Goal: Task Accomplishment & Management: Use online tool/utility

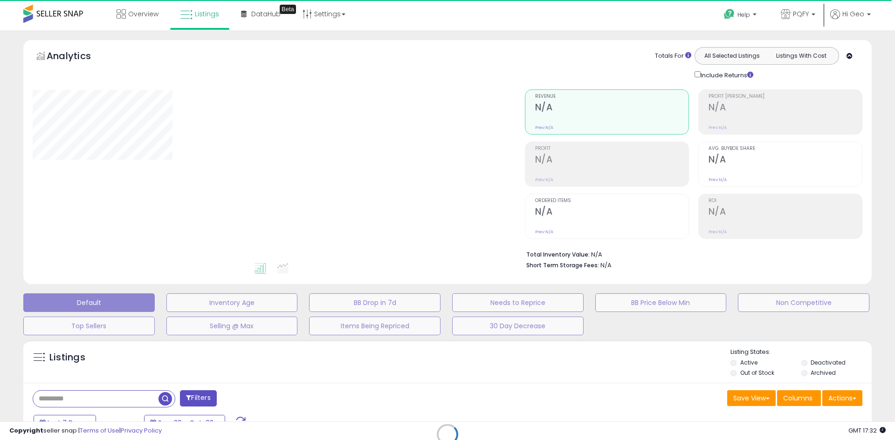
select select "**"
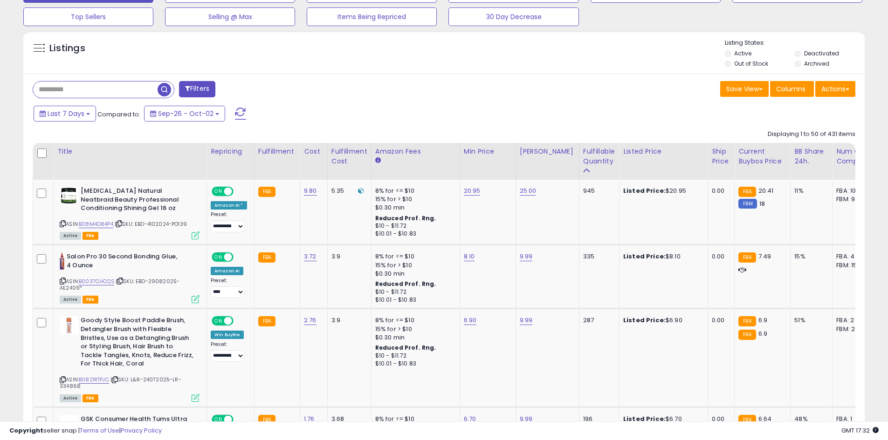
scroll to position [326, 0]
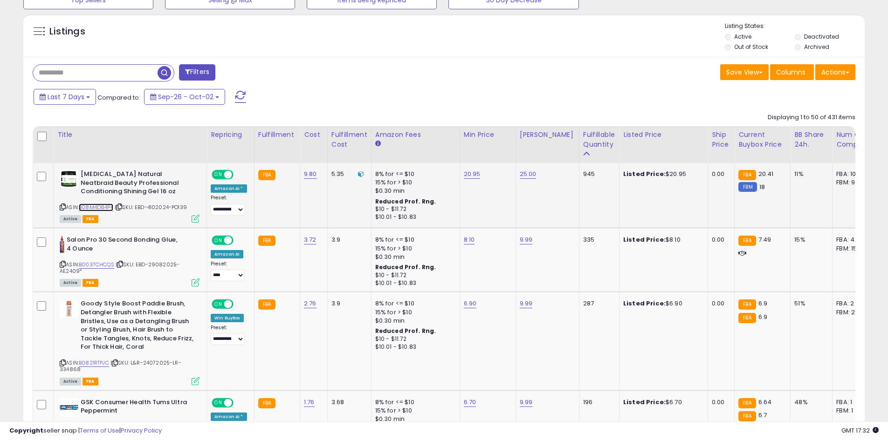
click at [93, 207] on link "B08M4D84P4" at bounding box center [96, 208] width 34 height 8
click at [466, 171] on link "20.95" at bounding box center [472, 174] width 17 height 9
drag, startPoint x: 428, startPoint y: 155, endPoint x: 415, endPoint y: 160, distance: 14.0
click at [415, 160] on div "*****" at bounding box center [461, 151] width 134 height 25
type input "*****"
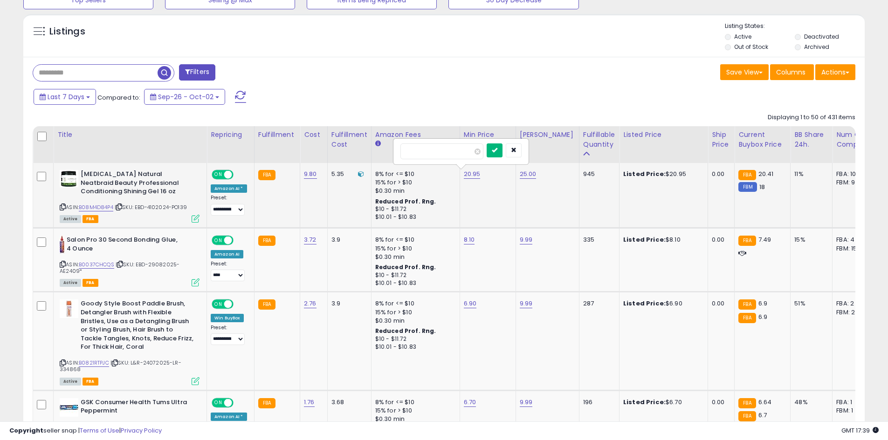
click at [502, 156] on button "submit" at bounding box center [494, 151] width 16 height 14
click at [237, 215] on select "**********" at bounding box center [228, 210] width 34 height 12
select select "**********"
click at [211, 204] on select "**********" at bounding box center [228, 210] width 34 height 12
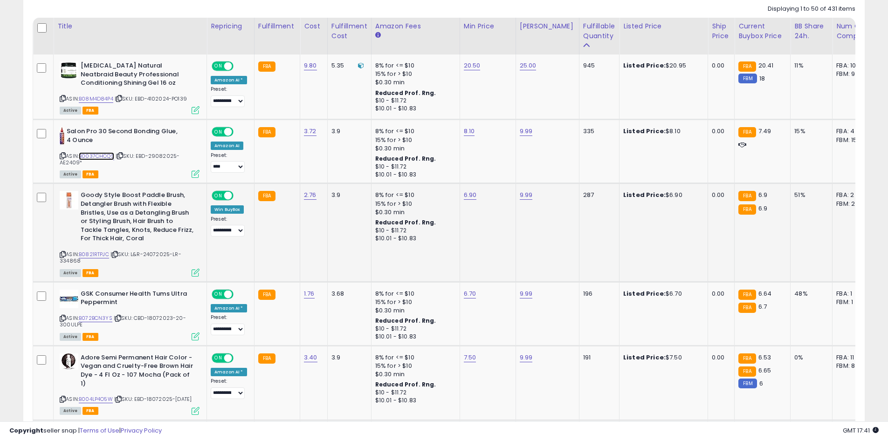
scroll to position [544, 0]
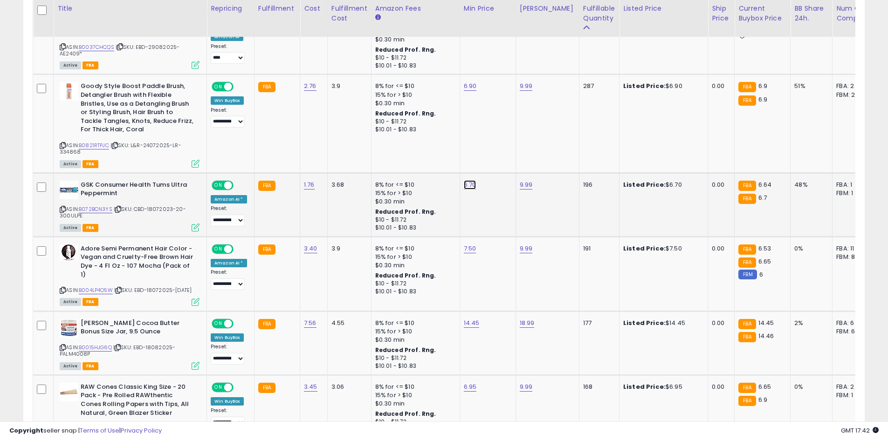
click at [471, 182] on link "6.70" at bounding box center [470, 184] width 13 height 9
drag, startPoint x: 435, startPoint y: 167, endPoint x: 383, endPoint y: 164, distance: 52.3
type input "***"
click button "submit" at bounding box center [493, 161] width 16 height 14
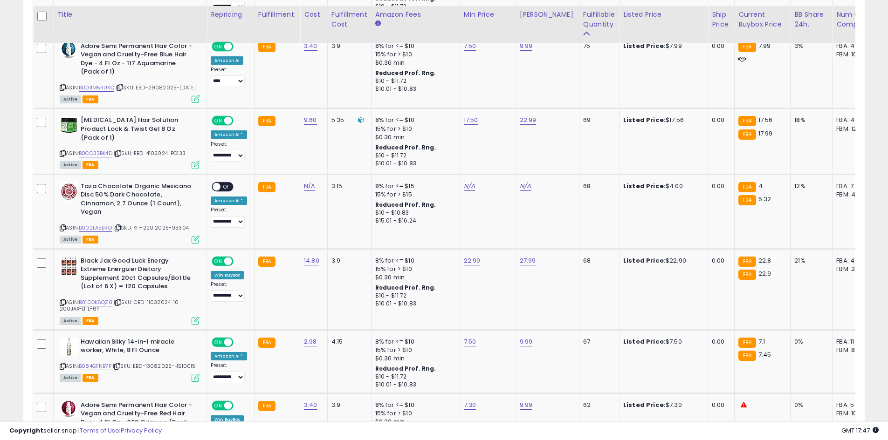
scroll to position [1739, 0]
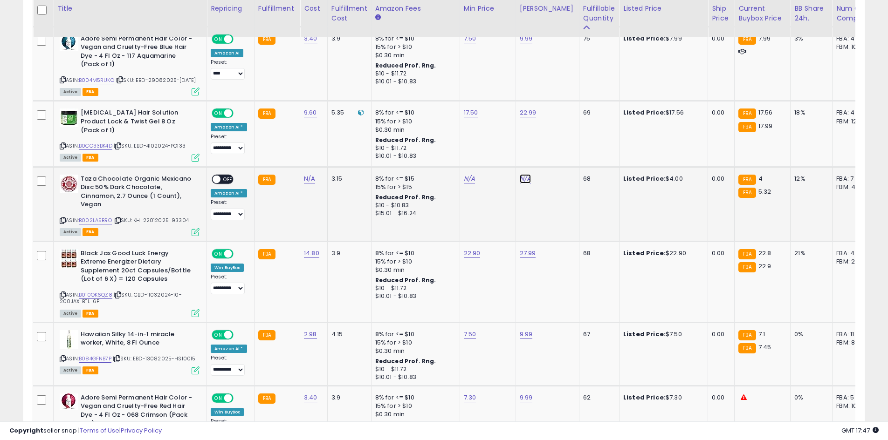
click at [524, 179] on link "N/A" at bounding box center [525, 178] width 11 height 9
click at [500, 160] on input "number" at bounding box center [495, 160] width 83 height 16
type input "*"
click button "submit" at bounding box center [548, 159] width 16 height 14
click at [470, 184] on link "N/A" at bounding box center [469, 178] width 11 height 9
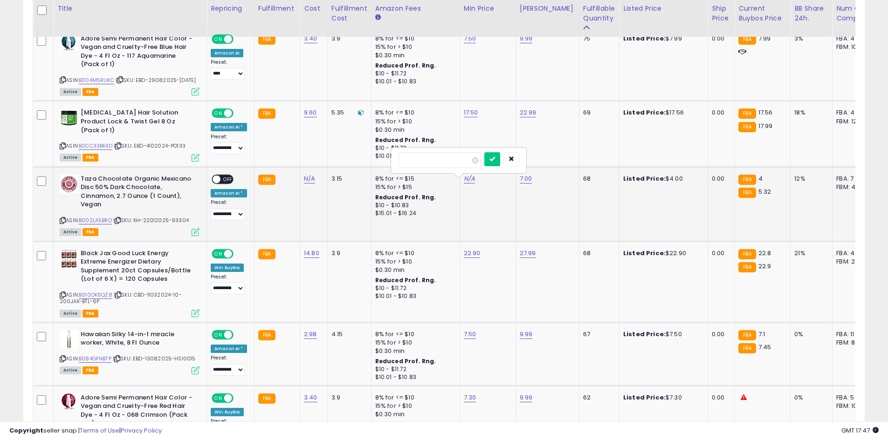
click at [461, 170] on div at bounding box center [458, 160] width 134 height 25
click at [458, 164] on input "number" at bounding box center [439, 160] width 83 height 16
type input "*"
click button "submit" at bounding box center [492, 159] width 16 height 14
click at [226, 183] on span "OFF" at bounding box center [227, 179] width 15 height 8
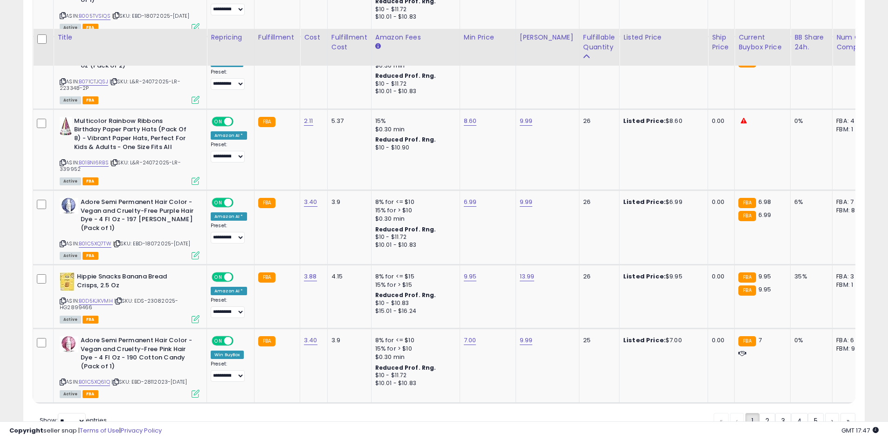
scroll to position [3683, 0]
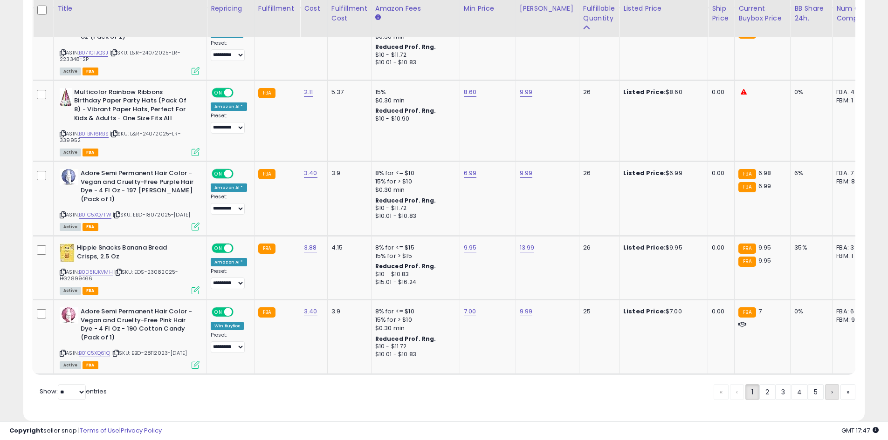
click at [825, 384] on link "›" at bounding box center [832, 392] width 14 height 16
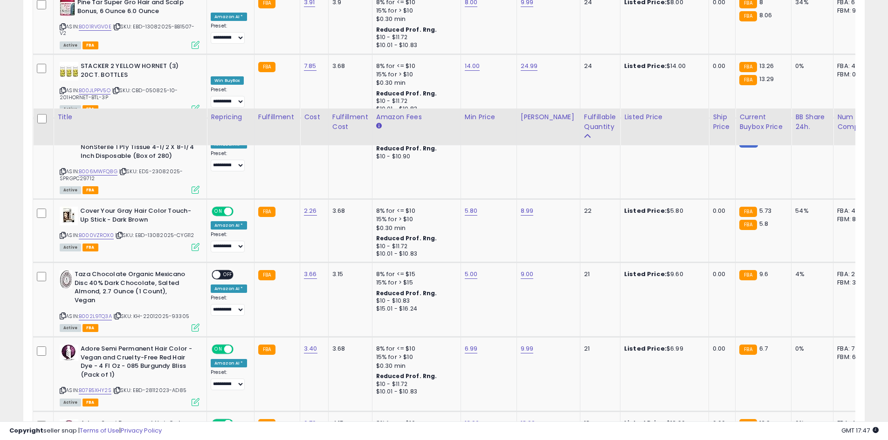
scroll to position [681, 0]
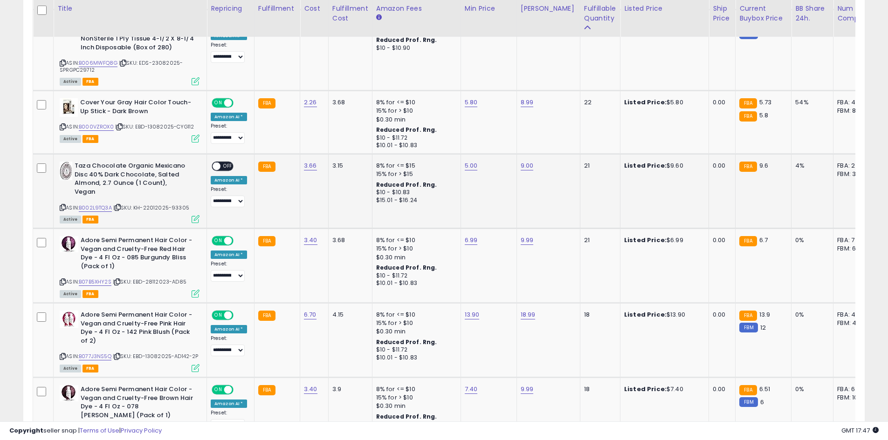
click at [224, 169] on span "OFF" at bounding box center [227, 167] width 15 height 8
click at [516, 166] on td "9.00" at bounding box center [547, 191] width 63 height 75
click at [525, 164] on link "9.00" at bounding box center [526, 165] width 13 height 9
drag, startPoint x: 494, startPoint y: 142, endPoint x: 367, endPoint y: 152, distance: 127.6
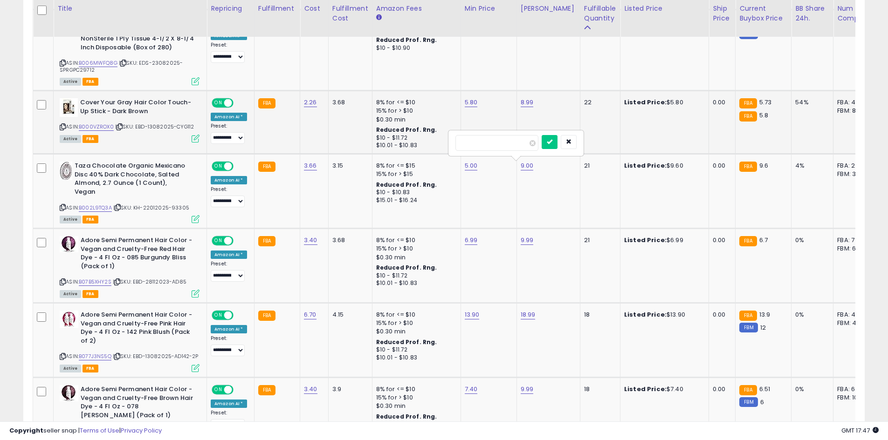
type input "**"
click button "submit" at bounding box center [549, 142] width 16 height 14
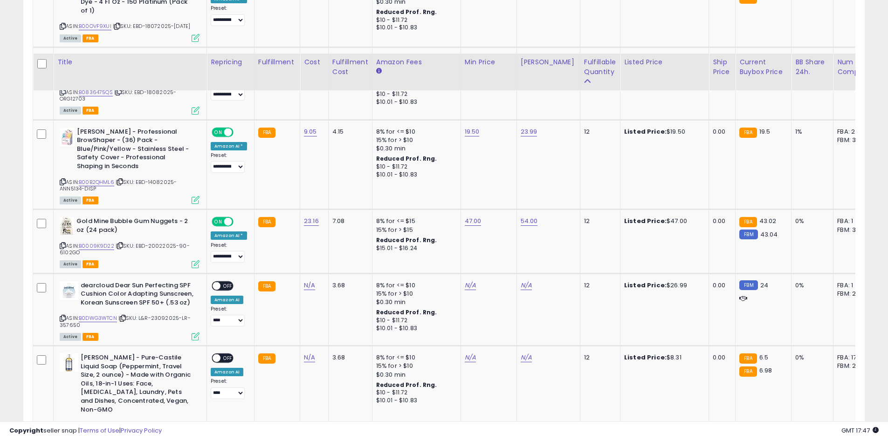
scroll to position [1442, 0]
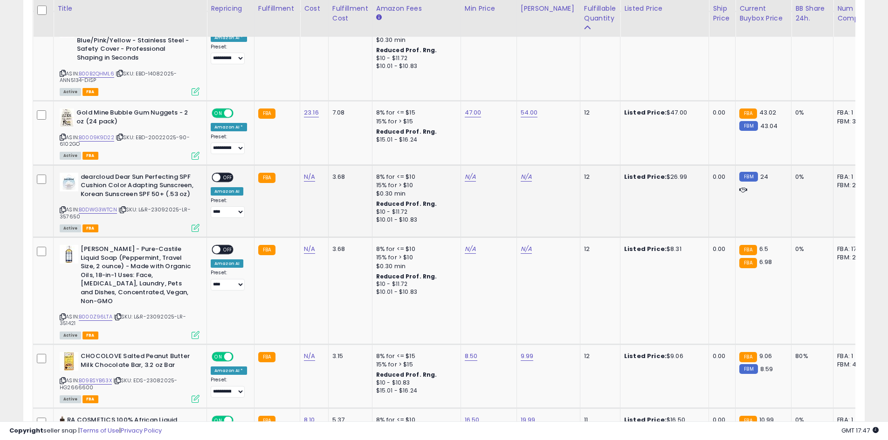
click at [63, 207] on icon at bounding box center [63, 209] width 6 height 5
click at [304, 172] on link "N/A" at bounding box center [309, 176] width 11 height 9
click at [272, 150] on input "number" at bounding box center [280, 145] width 83 height 16
type input "*****"
click at [341, 145] on button "submit" at bounding box center [333, 144] width 16 height 14
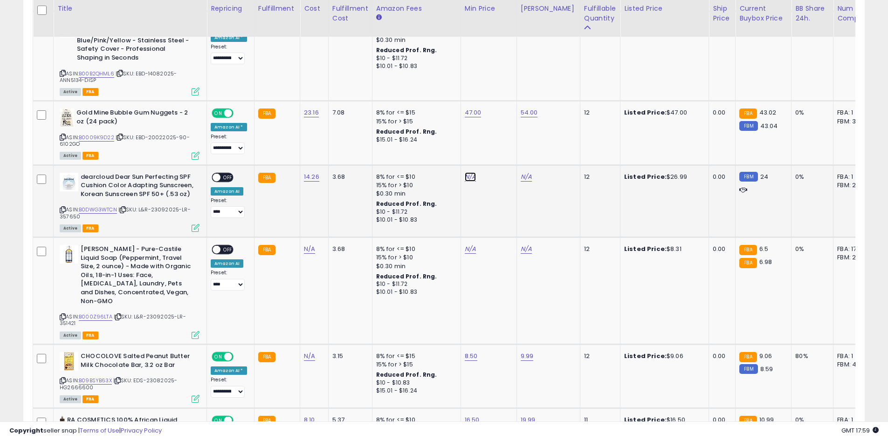
click at [468, 172] on link "N/A" at bounding box center [470, 176] width 11 height 9
type input "**"
click button "submit" at bounding box center [493, 144] width 16 height 14
click at [523, 172] on link "N/A" at bounding box center [525, 176] width 11 height 9
type input "*****"
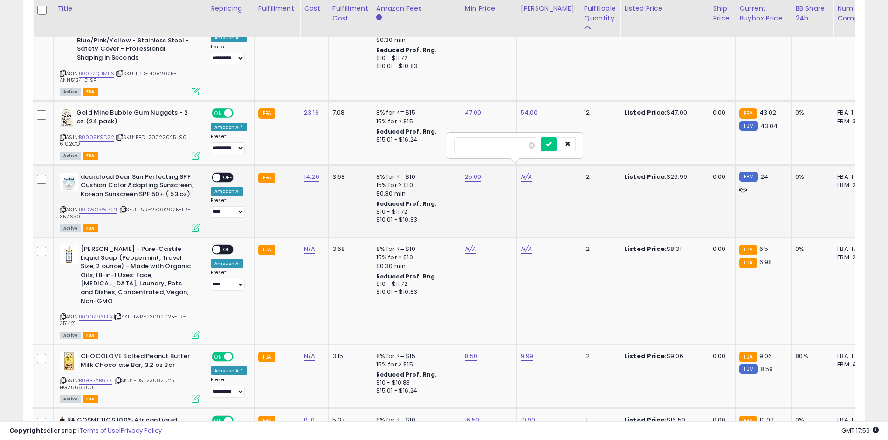
click button "submit" at bounding box center [549, 144] width 16 height 14
click at [216, 173] on span at bounding box center [216, 177] width 8 height 8
click at [106, 313] on link "B000Z96LTA" at bounding box center [96, 317] width 34 height 8
click at [468, 245] on link "N/A" at bounding box center [470, 249] width 11 height 9
type input "*"
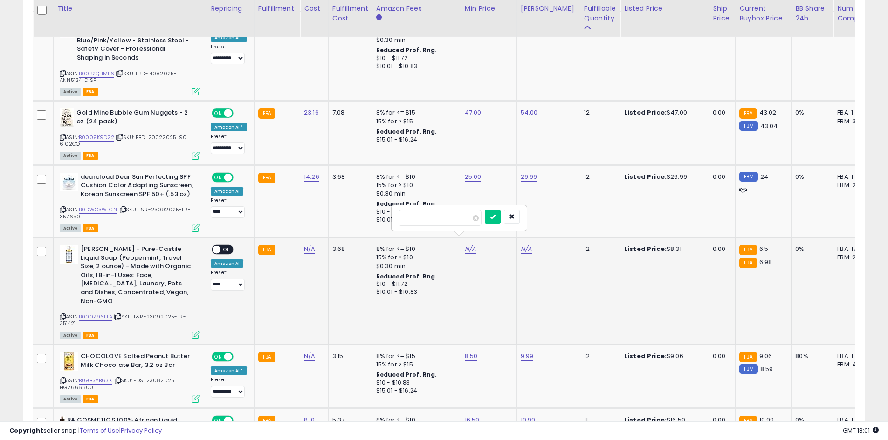
click button "submit" at bounding box center [493, 217] width 16 height 14
click at [520, 245] on link "N/A" at bounding box center [525, 249] width 11 height 9
type input "****"
click button "submit" at bounding box center [549, 217] width 16 height 14
click at [220, 246] on div "ON OFF" at bounding box center [212, 250] width 22 height 8
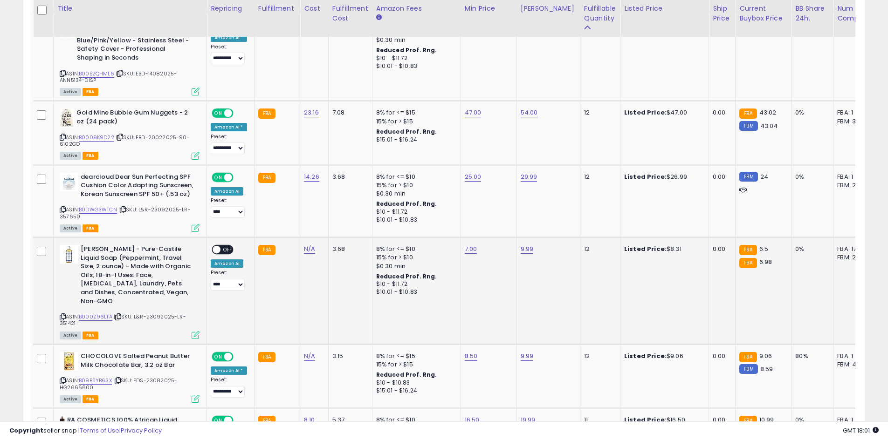
click at [215, 246] on span at bounding box center [216, 250] width 8 height 8
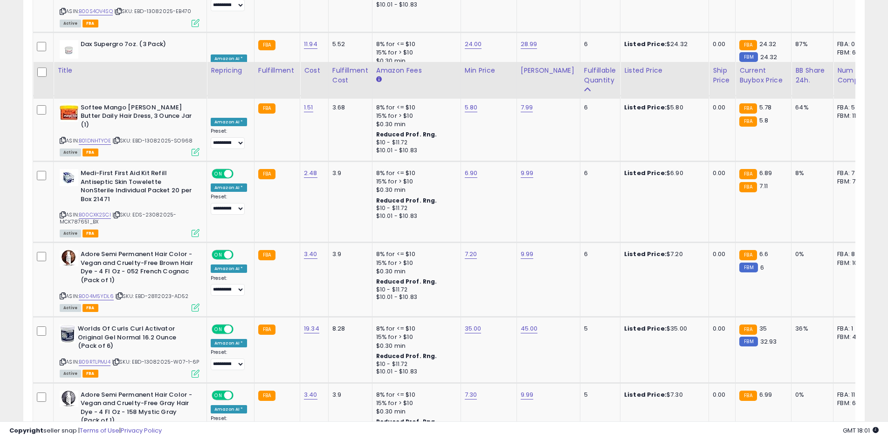
scroll to position [3725, 0]
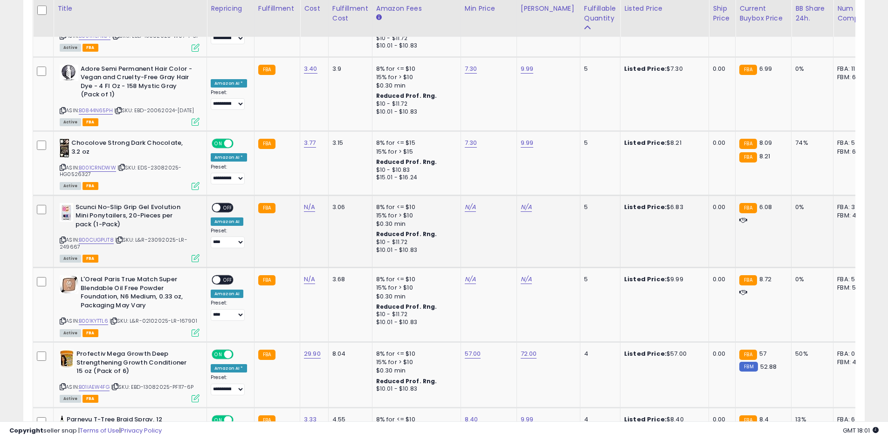
click at [62, 238] on icon at bounding box center [63, 240] width 6 height 5
click at [309, 203] on link "N/A" at bounding box center [309, 207] width 11 height 9
type input "****"
click button "submit" at bounding box center [333, 124] width 16 height 14
click at [465, 203] on link "N/A" at bounding box center [470, 207] width 11 height 9
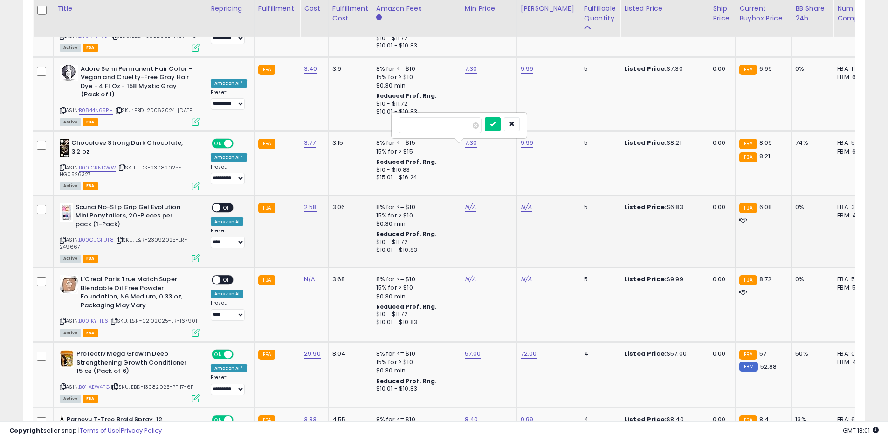
type input "*"
click button "submit" at bounding box center [493, 124] width 16 height 14
click at [523, 203] on link "N/A" at bounding box center [525, 207] width 11 height 9
type input "***"
click button "submit" at bounding box center [549, 124] width 16 height 14
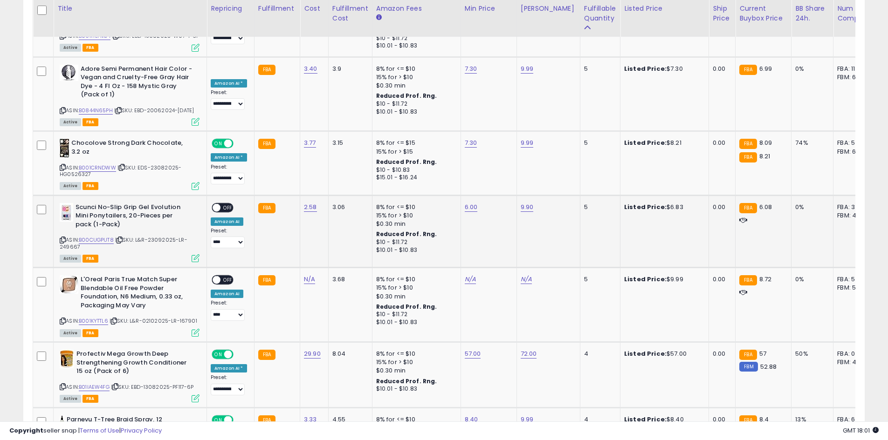
click at [215, 204] on span at bounding box center [216, 208] width 8 height 8
click at [62, 319] on icon at bounding box center [63, 321] width 6 height 5
click at [315, 275] on div "N/A" at bounding box center [312, 279] width 17 height 8
click at [308, 275] on link "N/A" at bounding box center [309, 279] width 11 height 9
type input "****"
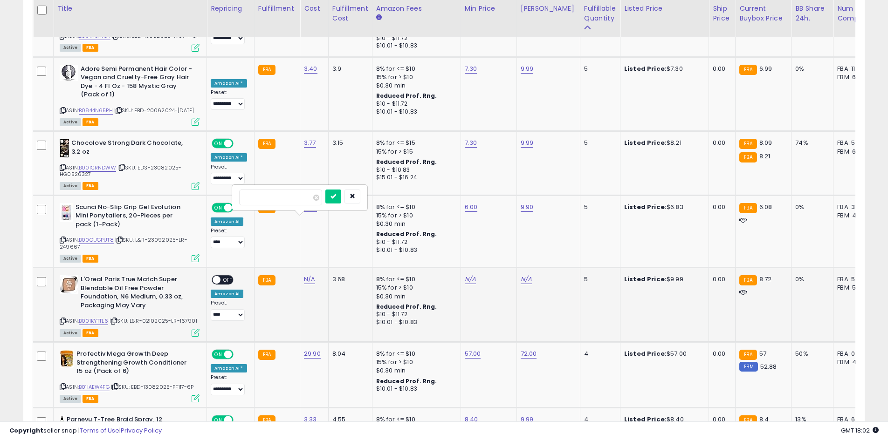
click button "submit" at bounding box center [333, 197] width 16 height 14
click at [520, 275] on link "N/A" at bounding box center [525, 279] width 11 height 9
type input "*****"
click button "submit" at bounding box center [549, 197] width 16 height 14
click at [465, 275] on link "N/A" at bounding box center [470, 279] width 11 height 9
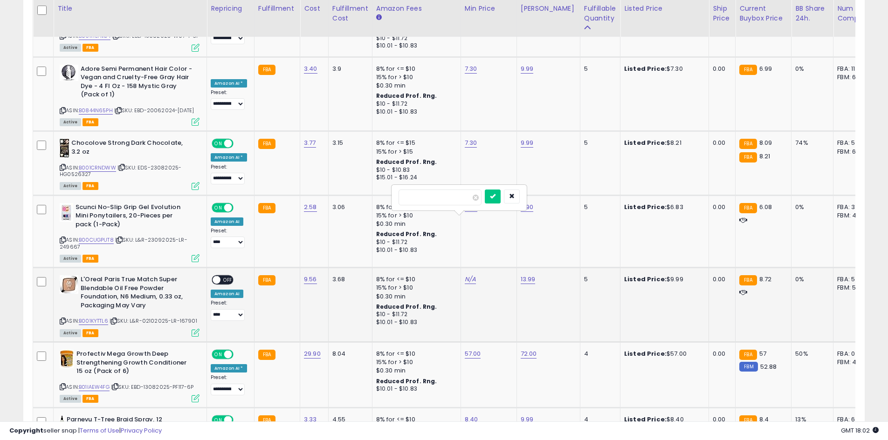
type input "****"
click button "submit" at bounding box center [493, 197] width 16 height 14
click at [235, 275] on div "**********" at bounding box center [229, 298] width 36 height 46
click at [222, 276] on span "OFF" at bounding box center [227, 280] width 15 height 8
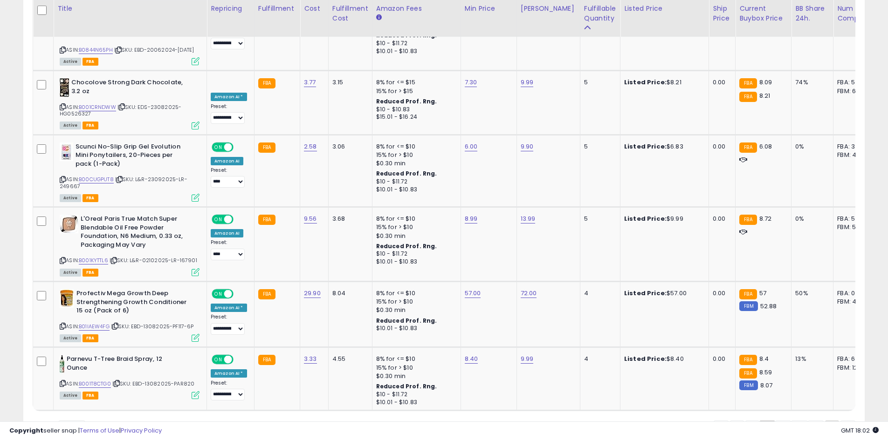
click at [834, 421] on link "›" at bounding box center [832, 429] width 14 height 16
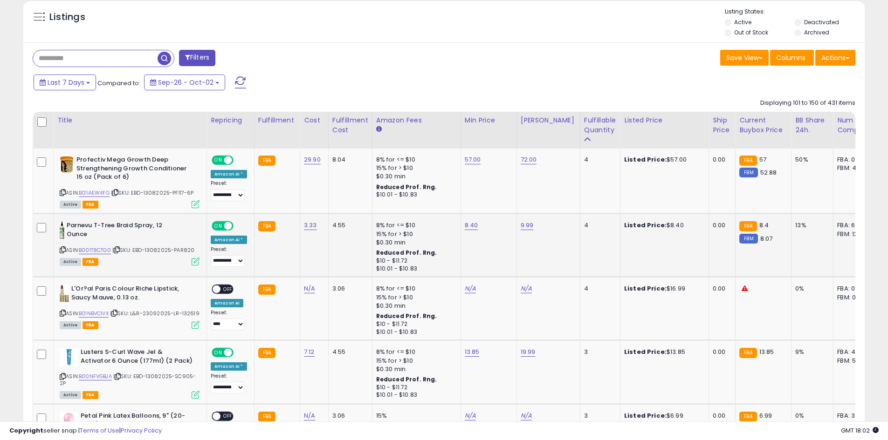
scroll to position [355, 0]
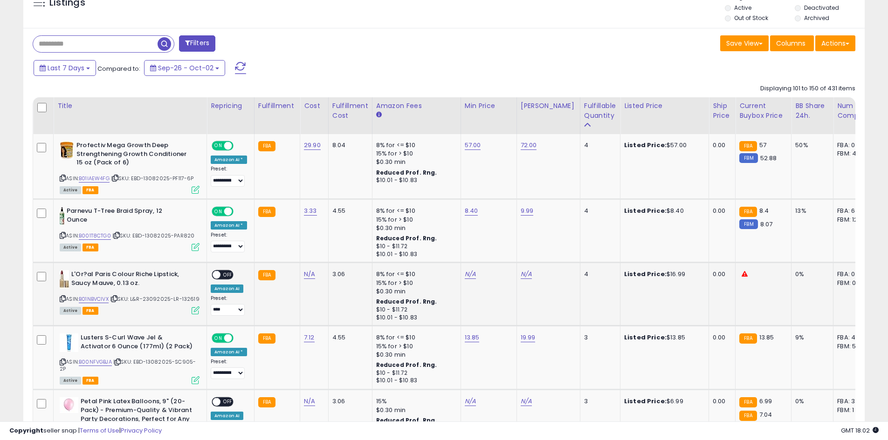
click at [66, 298] on div "ASIN: B01NBVCIVX | SKU: L&R-23092025-LR-132619 Active FBA" at bounding box center [130, 291] width 140 height 43
click at [61, 301] on icon at bounding box center [63, 298] width 6 height 5
click at [304, 273] on link "N/A" at bounding box center [309, 274] width 11 height 9
type input "***"
click button "submit" at bounding box center [333, 251] width 16 height 14
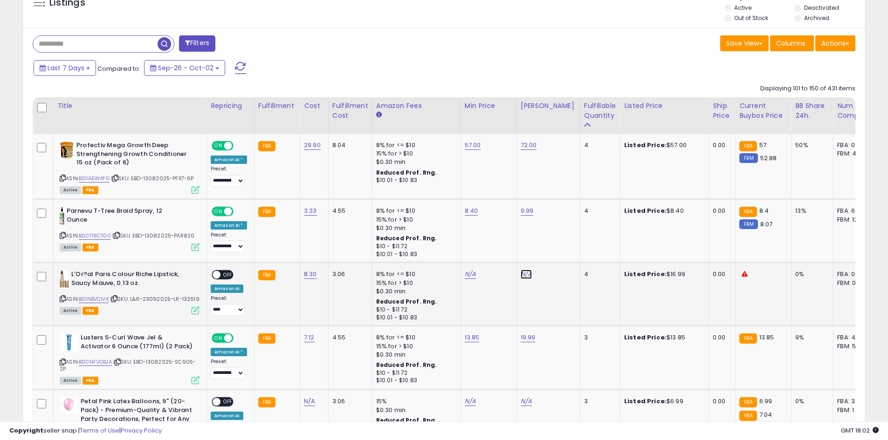
click at [520, 274] on link "N/A" at bounding box center [525, 274] width 11 height 9
type input "**"
click button "submit" at bounding box center [549, 251] width 16 height 14
click at [465, 273] on link "N/A" at bounding box center [470, 274] width 11 height 9
type input "**"
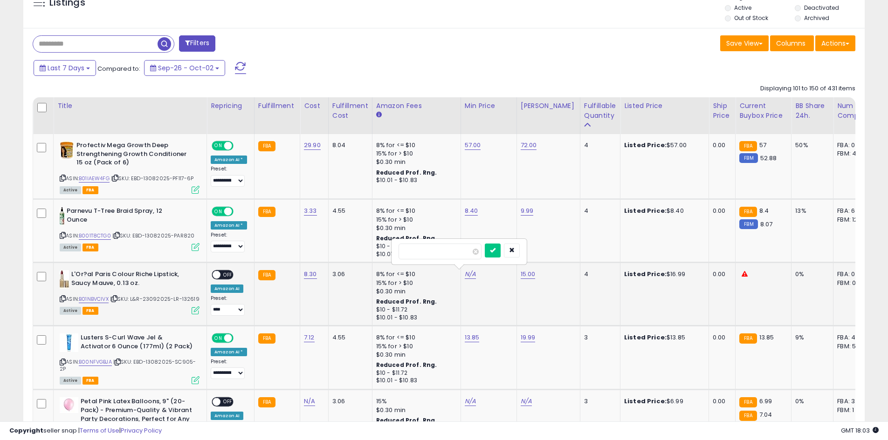
click button "submit" at bounding box center [493, 251] width 16 height 14
click at [520, 273] on link "15.00" at bounding box center [527, 274] width 15 height 9
drag, startPoint x: 482, startPoint y: 246, endPoint x: 430, endPoint y: 243, distance: 52.2
type input "*"
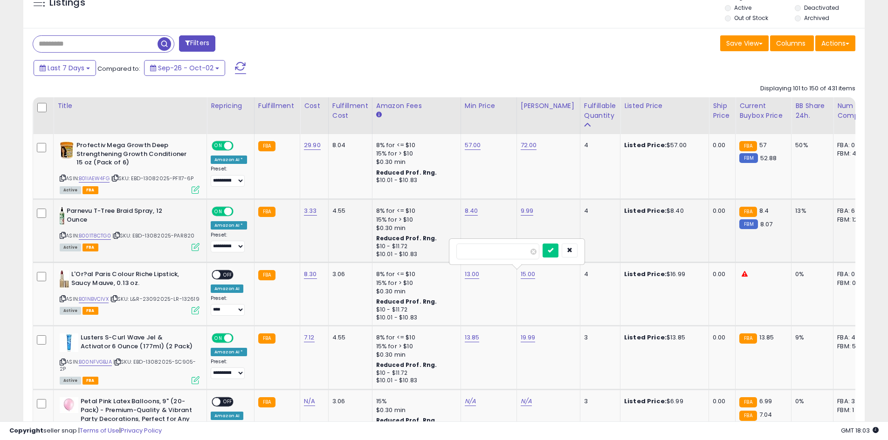
type input "**"
click button "submit" at bounding box center [550, 251] width 16 height 14
click at [215, 276] on span at bounding box center [217, 275] width 8 height 8
click at [228, 276] on span "OFF" at bounding box center [227, 275] width 15 height 8
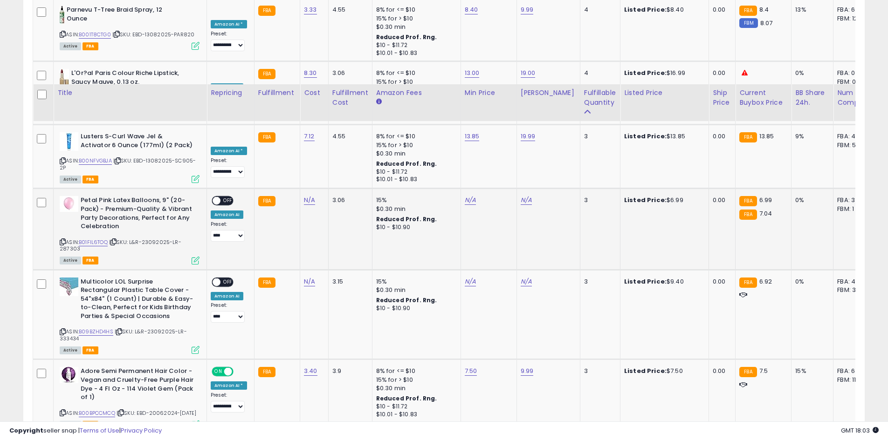
scroll to position [464, 0]
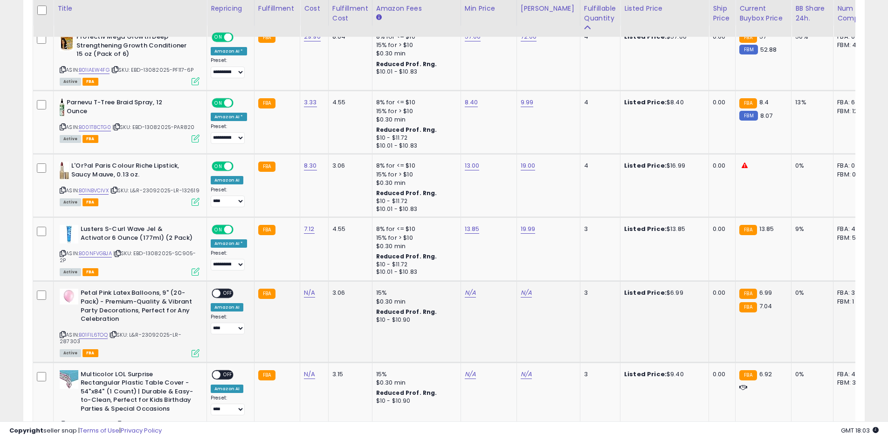
click at [62, 335] on icon at bounding box center [63, 334] width 6 height 5
click at [304, 293] on link "N/A" at bounding box center [309, 292] width 11 height 9
type input "****"
click button "submit" at bounding box center [333, 269] width 16 height 14
click at [470, 290] on link "N/A" at bounding box center [470, 292] width 11 height 9
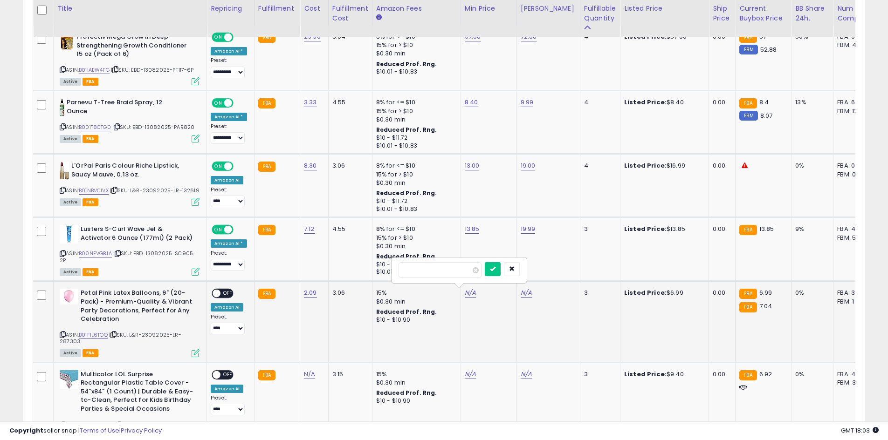
type input "****"
click button "submit" at bounding box center [493, 269] width 16 height 14
click at [521, 295] on link "N/A" at bounding box center [525, 292] width 11 height 9
type input "****"
click button "submit" at bounding box center [549, 269] width 16 height 14
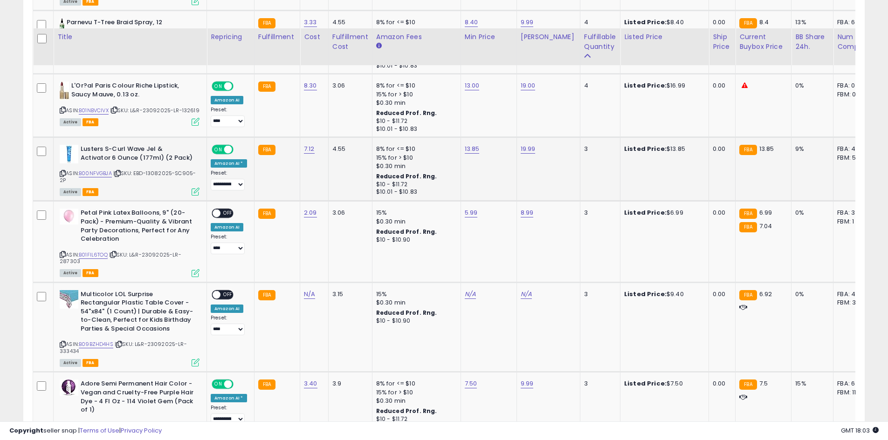
scroll to position [572, 0]
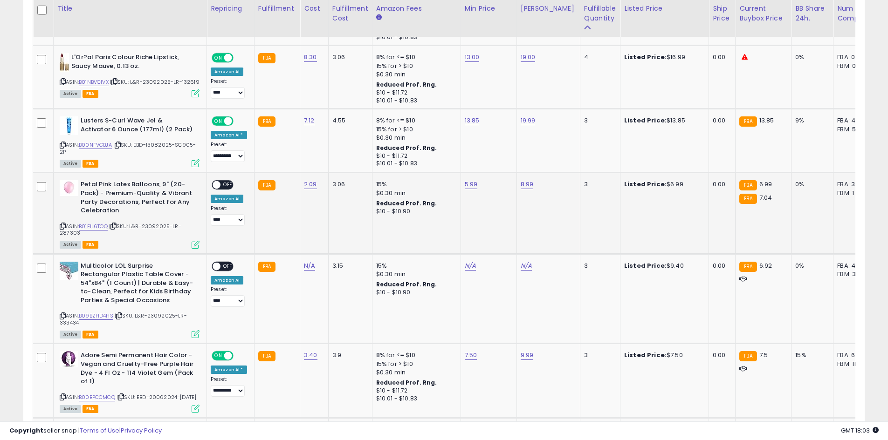
click at [221, 183] on span "OFF" at bounding box center [227, 185] width 15 height 8
click at [64, 314] on icon at bounding box center [63, 316] width 6 height 5
click at [314, 263] on div "N/A" at bounding box center [312, 266] width 17 height 8
click at [306, 265] on link "N/A" at bounding box center [309, 265] width 11 height 9
type input "****"
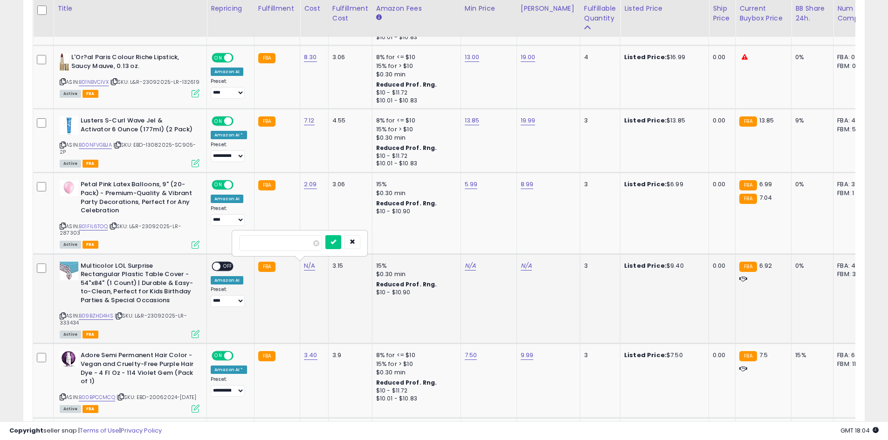
click button "submit" at bounding box center [333, 242] width 16 height 14
click at [525, 268] on link "N/A" at bounding box center [525, 265] width 11 height 9
type input "****"
click button "submit" at bounding box center [549, 242] width 16 height 14
click at [465, 266] on link "N/A" at bounding box center [470, 265] width 11 height 9
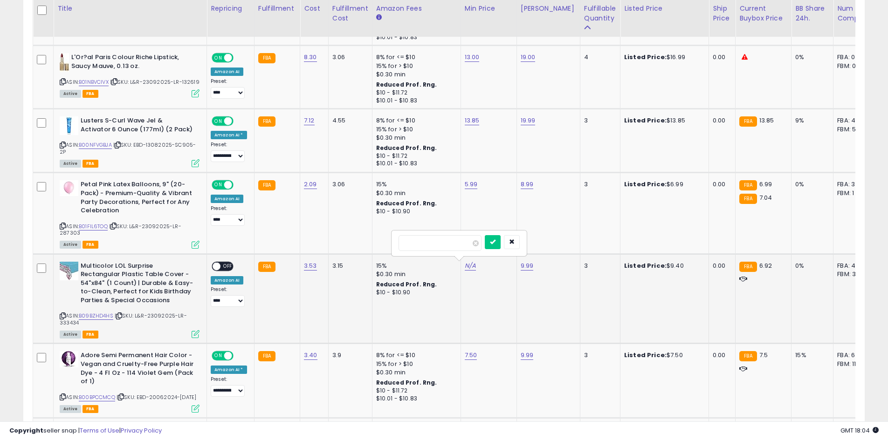
type input "***"
click button "submit" at bounding box center [493, 242] width 16 height 14
click at [218, 266] on span at bounding box center [216, 266] width 8 height 8
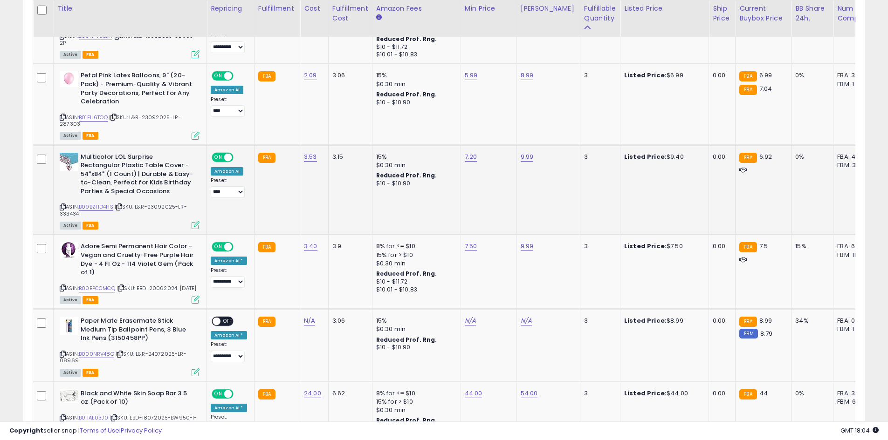
scroll to position [790, 0]
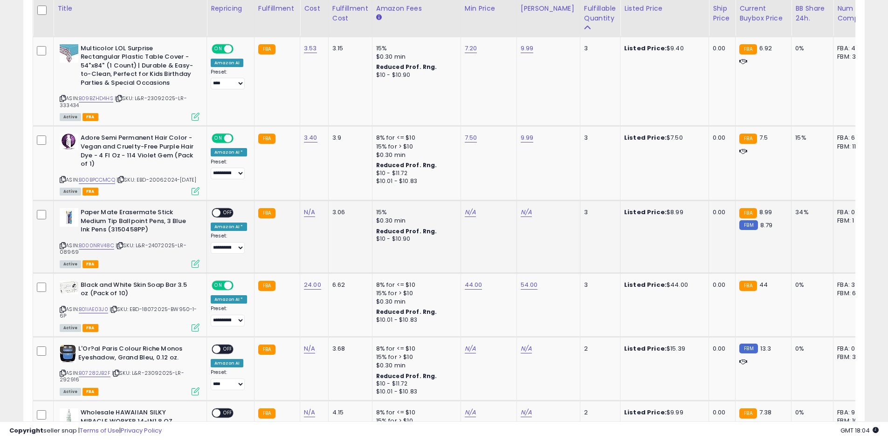
click at [61, 247] on icon at bounding box center [63, 245] width 6 height 5
click at [304, 210] on link "N/A" at bounding box center [309, 212] width 11 height 9
type input "****"
click button "submit" at bounding box center [333, 189] width 16 height 14
click at [523, 213] on link "N/A" at bounding box center [525, 212] width 11 height 9
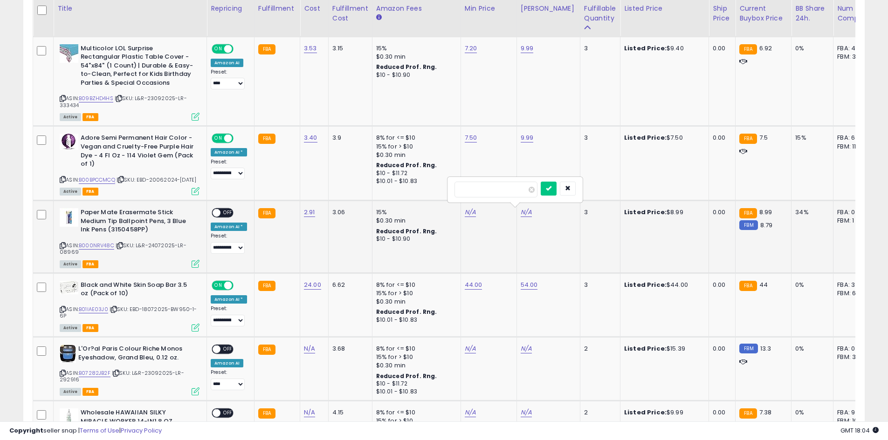
type input "****"
click button "submit" at bounding box center [549, 189] width 16 height 14
click at [468, 214] on link "N/A" at bounding box center [470, 212] width 11 height 9
type input "*"
click button "submit" at bounding box center [493, 189] width 16 height 14
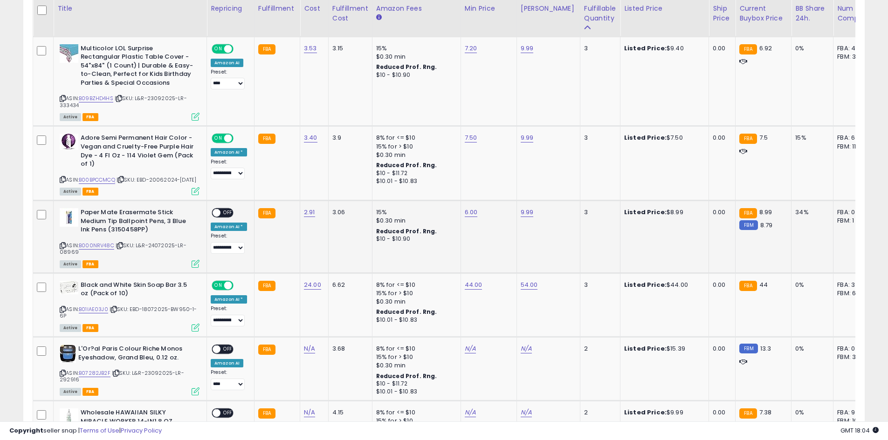
click at [221, 217] on div "ON OFF" at bounding box center [223, 213] width 22 height 10
click at [224, 211] on span "OFF" at bounding box center [227, 213] width 15 height 8
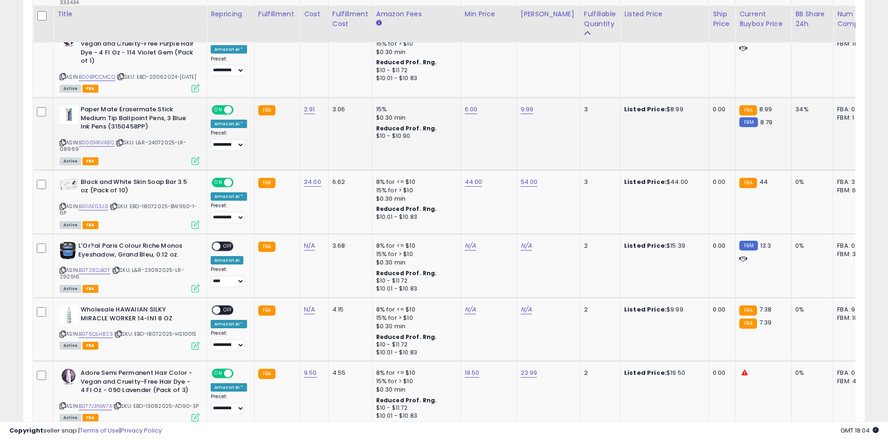
scroll to position [898, 0]
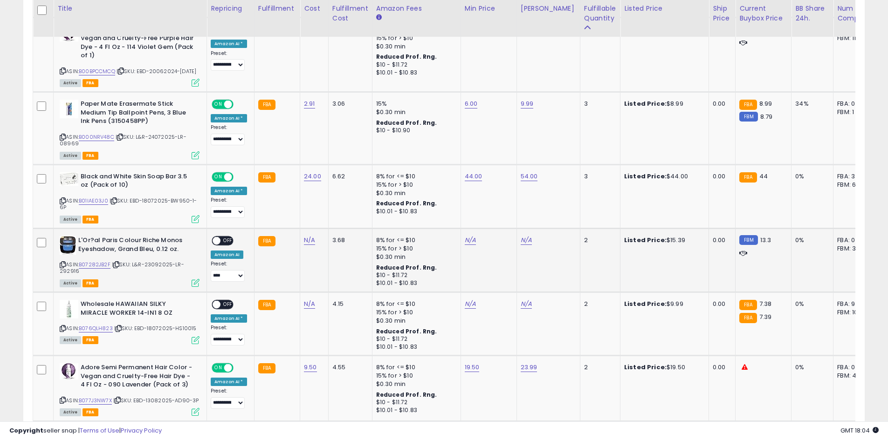
click at [61, 266] on icon at bounding box center [63, 264] width 6 height 5
click at [304, 240] on link "N/A" at bounding box center [309, 240] width 11 height 9
type input "*"
click button "submit" at bounding box center [333, 217] width 16 height 14
drag, startPoint x: 532, startPoint y: 237, endPoint x: 524, endPoint y: 240, distance: 8.6
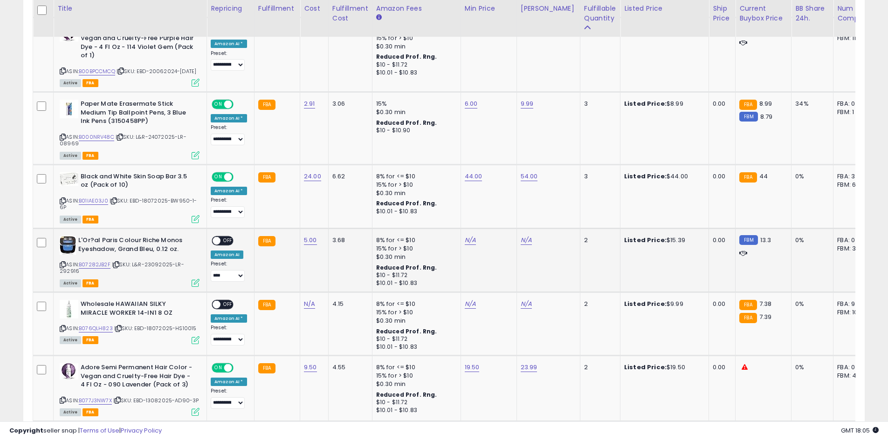
click at [528, 239] on div "N/A" at bounding box center [546, 240] width 52 height 8
click at [521, 241] on link "N/A" at bounding box center [525, 240] width 11 height 9
type input "*****"
click button "submit" at bounding box center [549, 217] width 16 height 14
click at [470, 244] on link "N/A" at bounding box center [470, 240] width 11 height 9
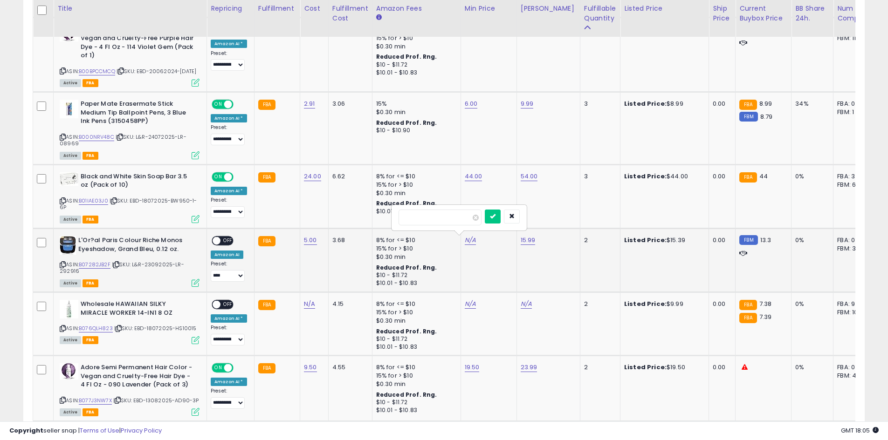
type input "*"
click button "submit" at bounding box center [493, 217] width 16 height 14
click at [470, 244] on link "8.00" at bounding box center [471, 240] width 13 height 9
drag, startPoint x: 418, startPoint y: 221, endPoint x: 390, endPoint y: 214, distance: 29.3
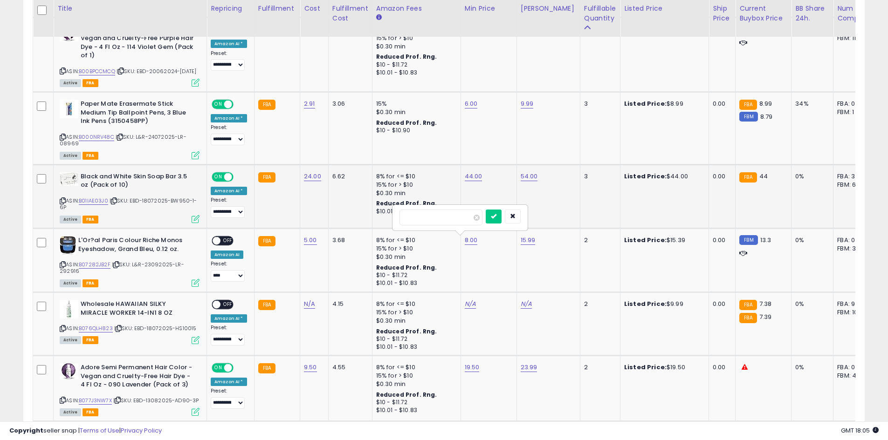
type input "**"
click button "submit" at bounding box center [494, 217] width 16 height 14
click at [469, 237] on link "11.00" at bounding box center [471, 240] width 13 height 9
drag, startPoint x: 445, startPoint y: 212, endPoint x: 370, endPoint y: 205, distance: 76.2
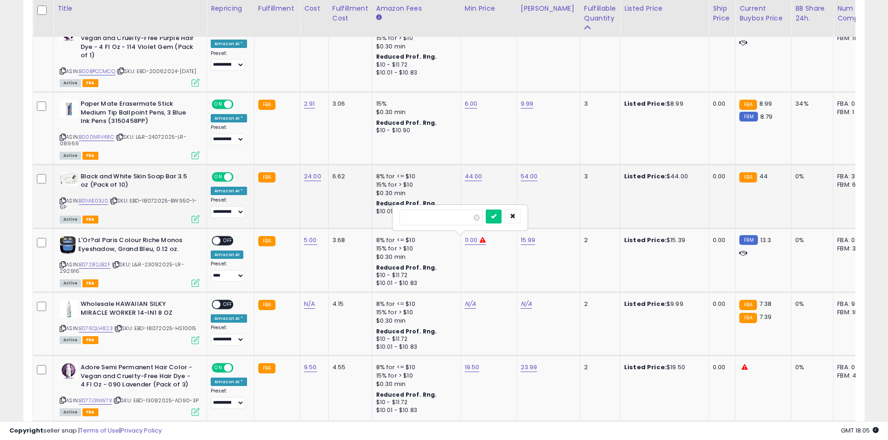
type input "**"
click button "submit" at bounding box center [494, 217] width 16 height 14
click at [222, 241] on span "OFF" at bounding box center [227, 241] width 15 height 8
click at [63, 326] on icon at bounding box center [63, 328] width 6 height 5
click at [306, 309] on td "N/A" at bounding box center [314, 323] width 28 height 63
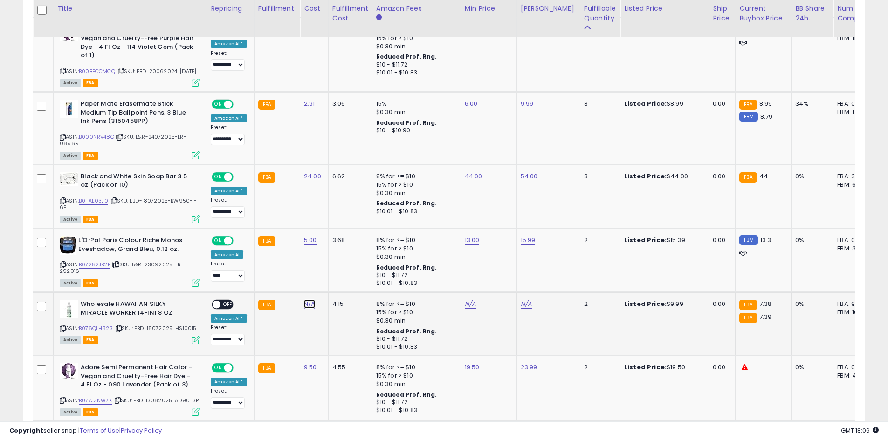
click at [304, 307] on link "N/A" at bounding box center [309, 304] width 11 height 9
type input "****"
click button "submit" at bounding box center [333, 281] width 16 height 14
click at [525, 306] on link "N/A" at bounding box center [525, 304] width 11 height 9
type input "****"
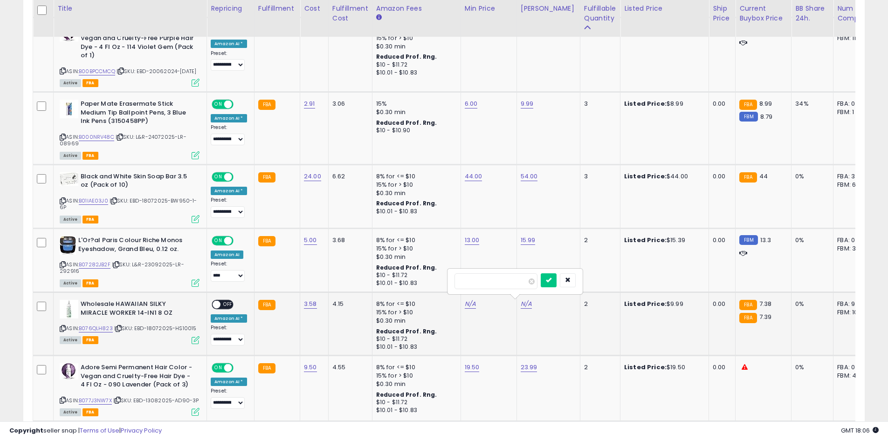
click button "submit" at bounding box center [549, 281] width 16 height 14
click at [467, 303] on link "N/A" at bounding box center [470, 304] width 11 height 9
type input "***"
click button "submit" at bounding box center [493, 281] width 16 height 14
click at [229, 303] on span "OFF" at bounding box center [227, 305] width 15 height 8
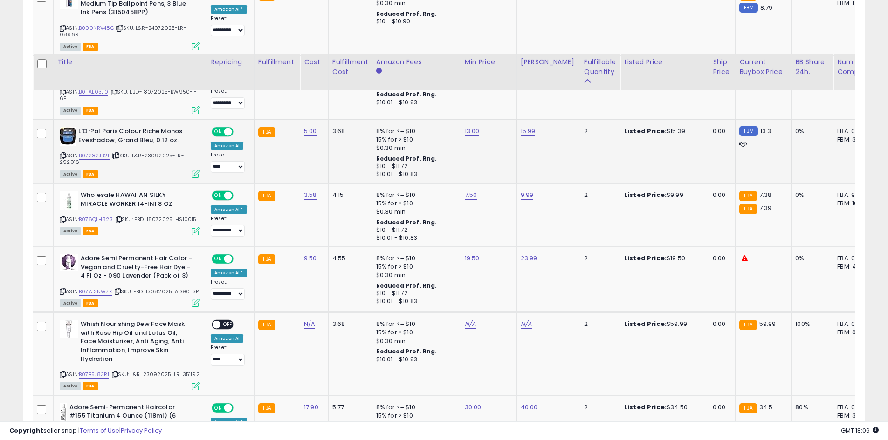
scroll to position [1116, 0]
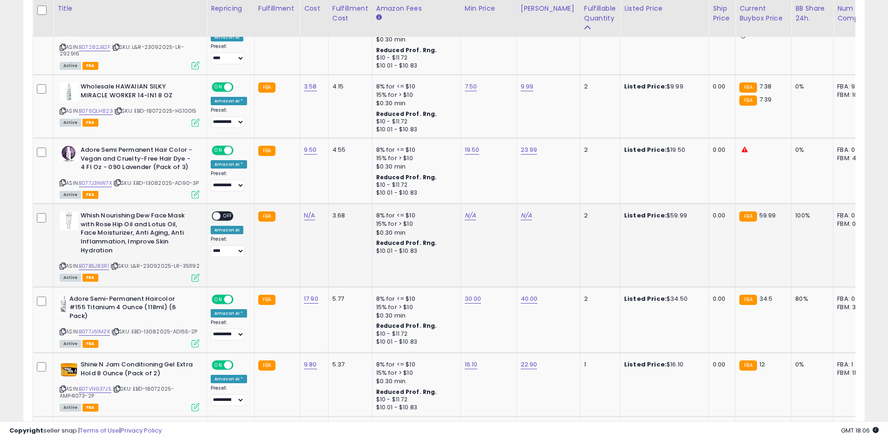
click at [64, 264] on icon at bounding box center [63, 266] width 6 height 5
click at [528, 210] on td "N/A" at bounding box center [547, 245] width 63 height 83
click at [520, 213] on link "N/A" at bounding box center [525, 215] width 11 height 9
type input "*****"
click button "submit" at bounding box center [549, 192] width 16 height 14
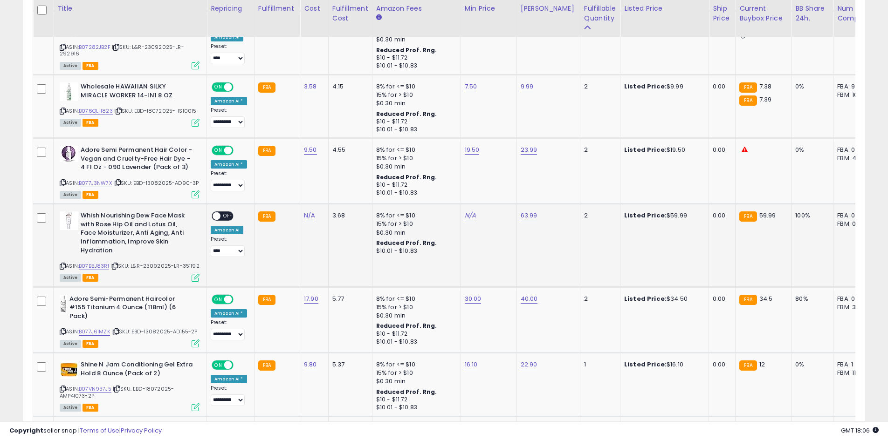
click at [472, 218] on div "N/A" at bounding box center [487, 216] width 45 height 8
click at [468, 218] on link "N/A" at bounding box center [470, 215] width 11 height 9
type input "**"
click button "submit" at bounding box center [493, 192] width 16 height 14
click at [313, 215] on div "N/A" at bounding box center [312, 216] width 17 height 8
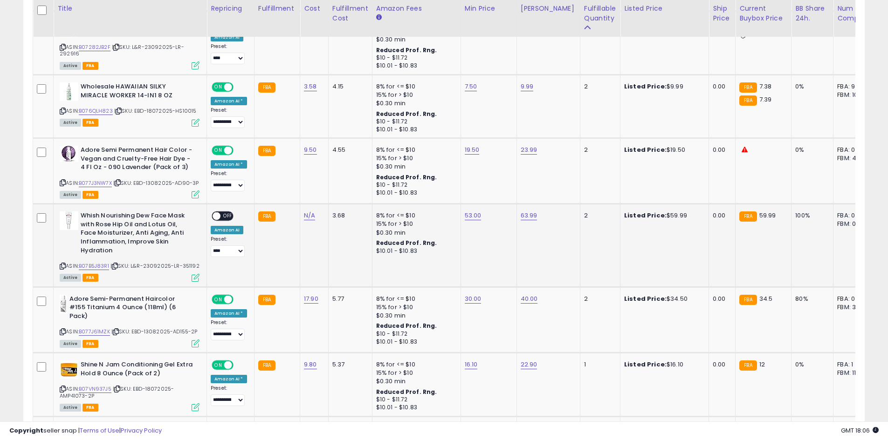
click at [304, 220] on td "N/A" at bounding box center [314, 245] width 28 height 83
click at [308, 219] on link "N/A" at bounding box center [309, 215] width 11 height 9
type input "*****"
click button "submit" at bounding box center [333, 192] width 16 height 14
click at [232, 217] on span "OFF" at bounding box center [227, 216] width 15 height 8
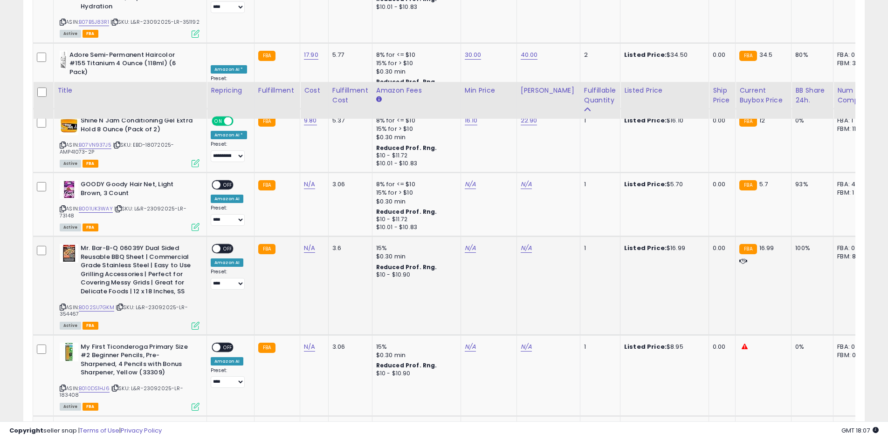
scroll to position [1334, 0]
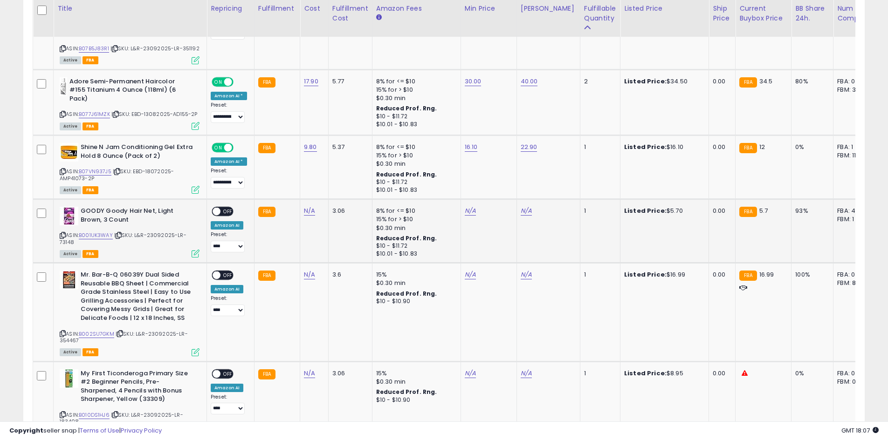
click at [59, 232] on div "GOODY Goody Hair Net, Light Brown, 3 Count ASIN: B001UK3WAY | SKU: L&R-23092025…" at bounding box center [128, 232] width 142 height 50
click at [63, 233] on icon at bounding box center [63, 235] width 6 height 5
click at [307, 213] on link "N/A" at bounding box center [309, 210] width 11 height 9
type input "****"
click button "submit" at bounding box center [333, 187] width 16 height 14
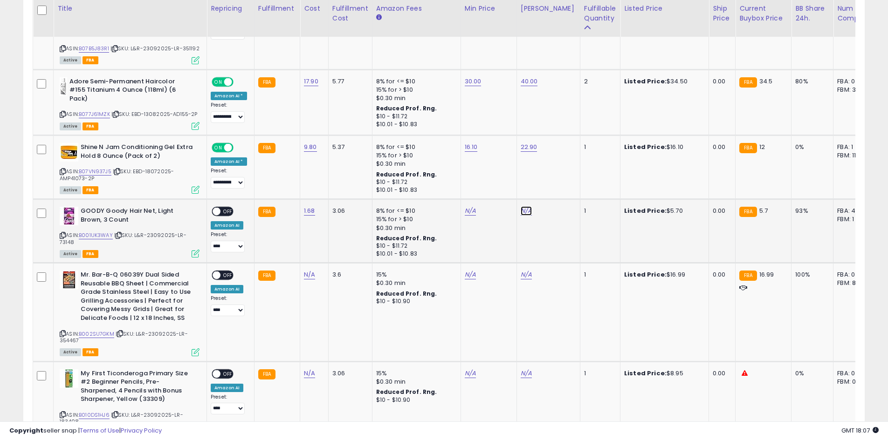
click at [526, 207] on link "N/A" at bounding box center [525, 210] width 11 height 9
type input "*"
click button "submit" at bounding box center [549, 187] width 16 height 14
click at [465, 211] on link "N/A" at bounding box center [470, 210] width 11 height 9
type input "*"
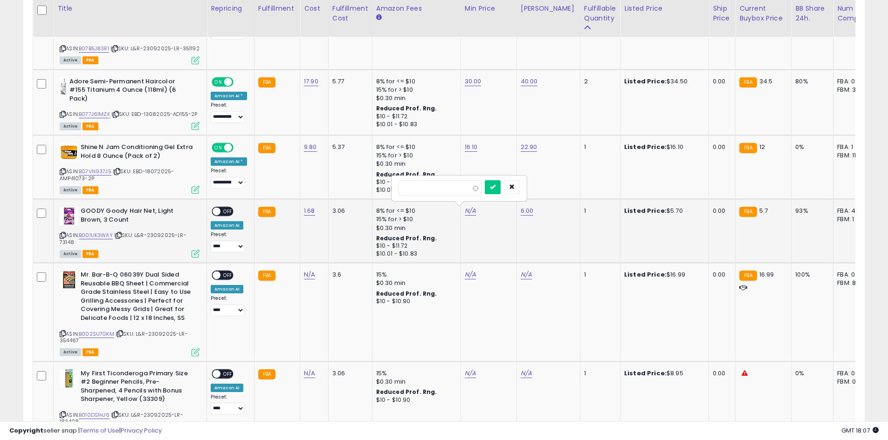
click button "submit" at bounding box center [493, 187] width 16 height 14
click at [218, 209] on span at bounding box center [216, 212] width 8 height 8
click at [223, 215] on div "ON OFF" at bounding box center [212, 212] width 22 height 8
click at [220, 213] on span "OFF" at bounding box center [227, 212] width 15 height 8
click at [59, 335] on div "Mr. Bar-B-Q 06039Y Dual Sided Reusable BBQ Sheet | Commercial Grade Stainless S…" at bounding box center [128, 313] width 142 height 84
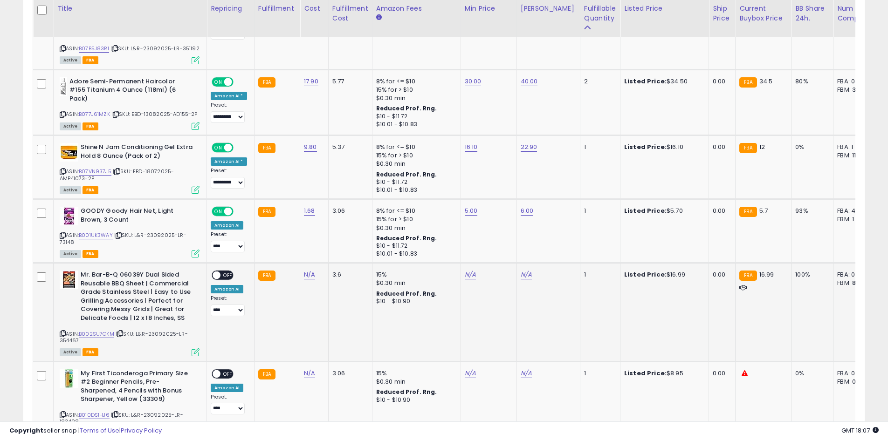
click at [72, 335] on div "ASIN: B002SU7GKM | SKU: L&R-23092025-LR-354467 Active FBA" at bounding box center [130, 313] width 140 height 84
click at [60, 334] on icon at bounding box center [63, 333] width 6 height 5
click at [309, 278] on link "N/A" at bounding box center [309, 274] width 11 height 9
type input "****"
click button "submit" at bounding box center [333, 251] width 16 height 14
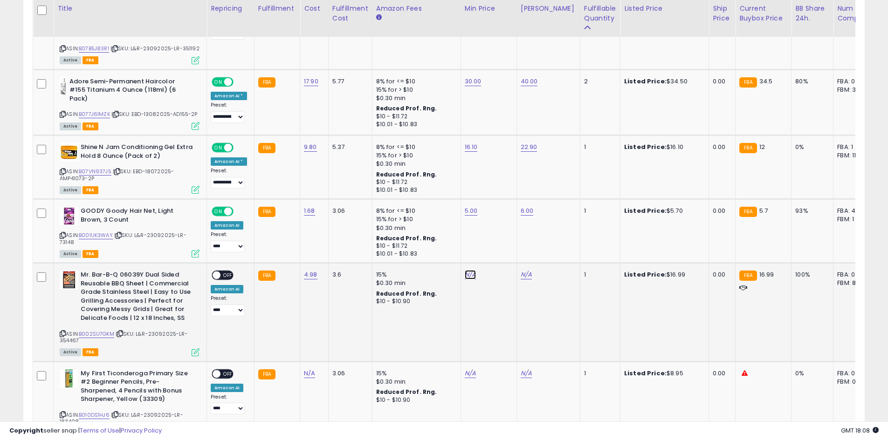
click at [465, 276] on link "N/A" at bounding box center [470, 274] width 11 height 9
type input "**"
click button "submit" at bounding box center [493, 251] width 16 height 14
click at [520, 275] on link "N/A" at bounding box center [525, 274] width 11 height 9
type input "****"
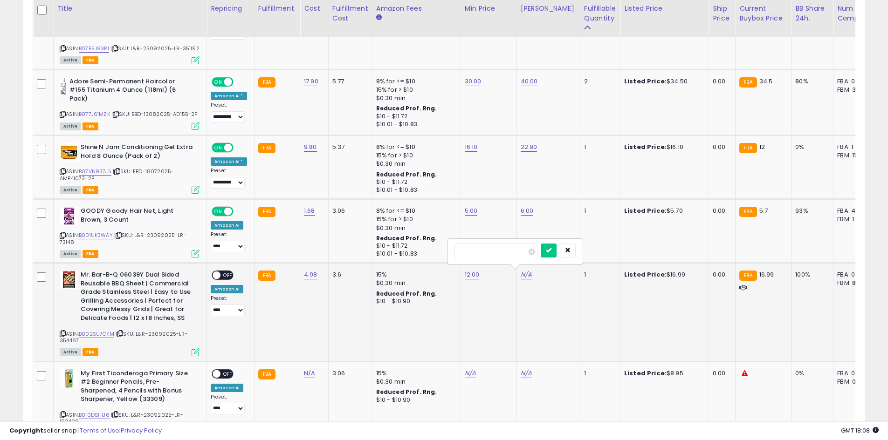
click button "submit" at bounding box center [549, 251] width 16 height 14
click at [218, 277] on span at bounding box center [216, 276] width 8 height 8
drag, startPoint x: 232, startPoint y: 273, endPoint x: 225, endPoint y: 273, distance: 7.0
click at [232, 273] on span "OFF" at bounding box center [227, 276] width 15 height 8
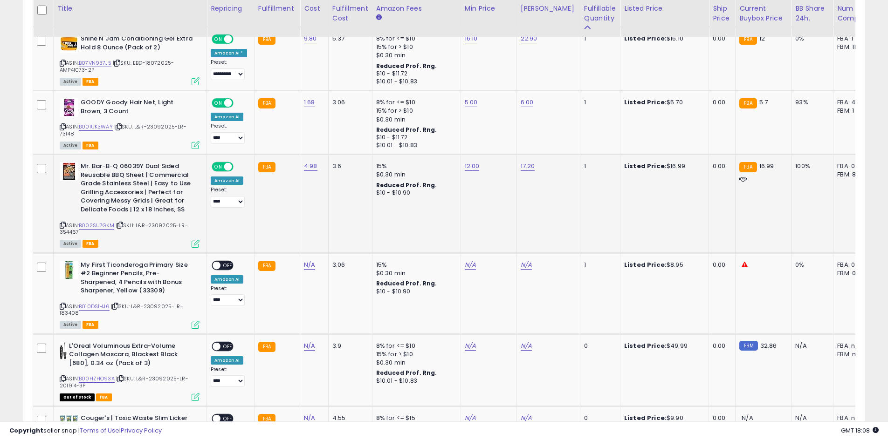
scroll to position [1551, 0]
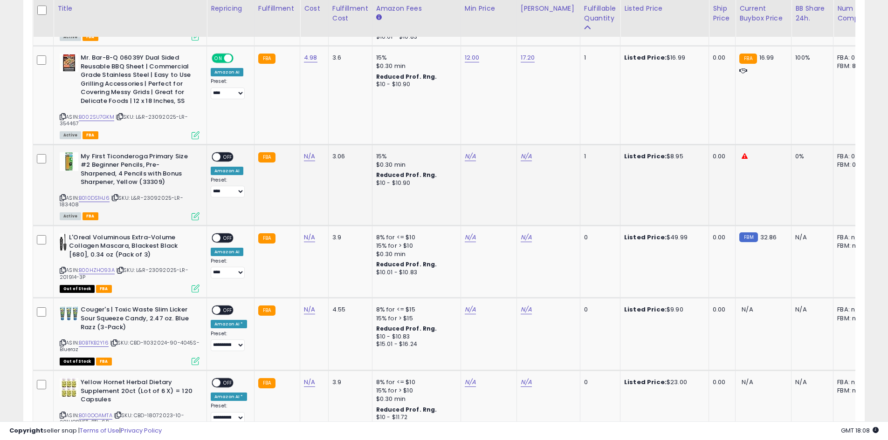
click at [64, 198] on icon at bounding box center [63, 197] width 6 height 5
click at [304, 157] on link "N/A" at bounding box center [309, 156] width 11 height 9
type input "****"
click button "submit" at bounding box center [333, 132] width 16 height 14
click at [523, 160] on link "N/A" at bounding box center [525, 156] width 11 height 9
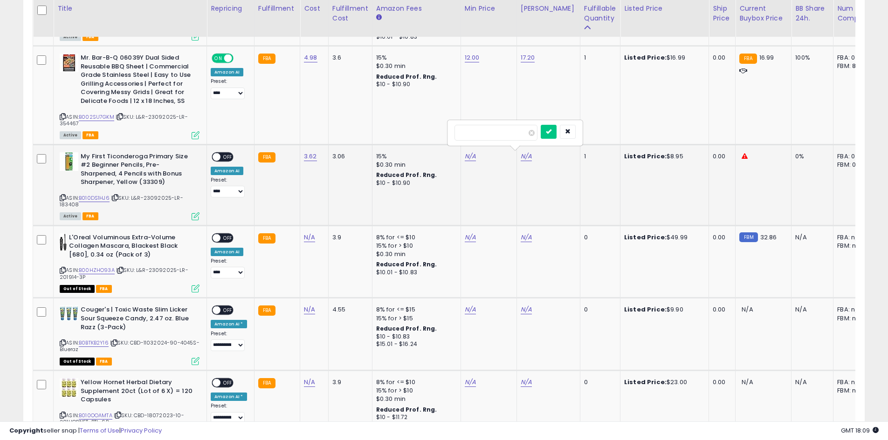
type input "****"
click button "submit" at bounding box center [549, 132] width 16 height 14
drag, startPoint x: 473, startPoint y: 155, endPoint x: 467, endPoint y: 156, distance: 5.6
click at [469, 155] on div "N/A" at bounding box center [487, 156] width 45 height 8
click at [467, 156] on link "N/A" at bounding box center [470, 156] width 11 height 9
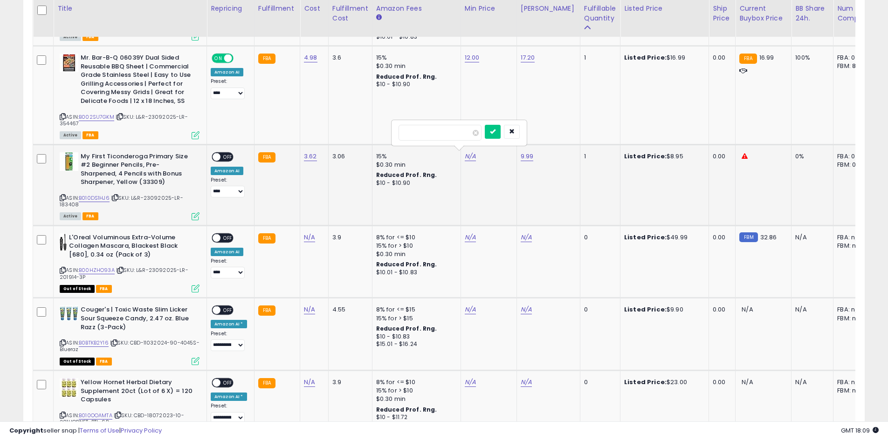
type input "*"
click button "submit" at bounding box center [493, 132] width 16 height 14
click at [207, 152] on td "**********" at bounding box center [231, 184] width 48 height 81
click at [225, 158] on span "OFF" at bounding box center [227, 157] width 15 height 8
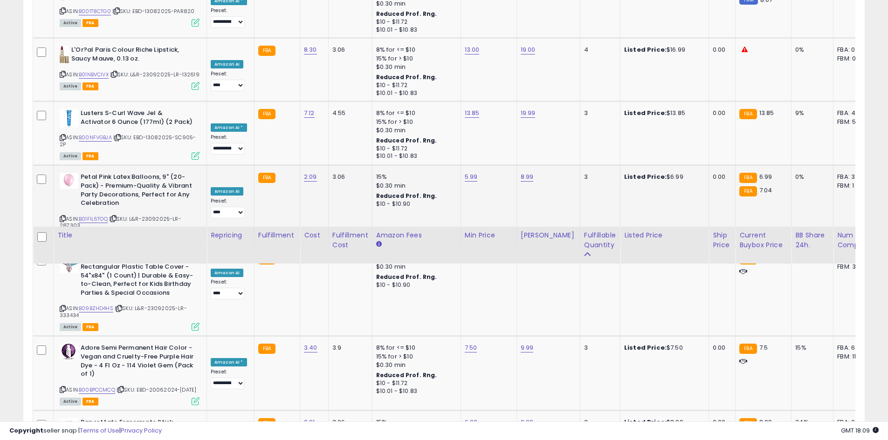
scroll to position [572, 0]
